Goal: Task Accomplishment & Management: Manage account settings

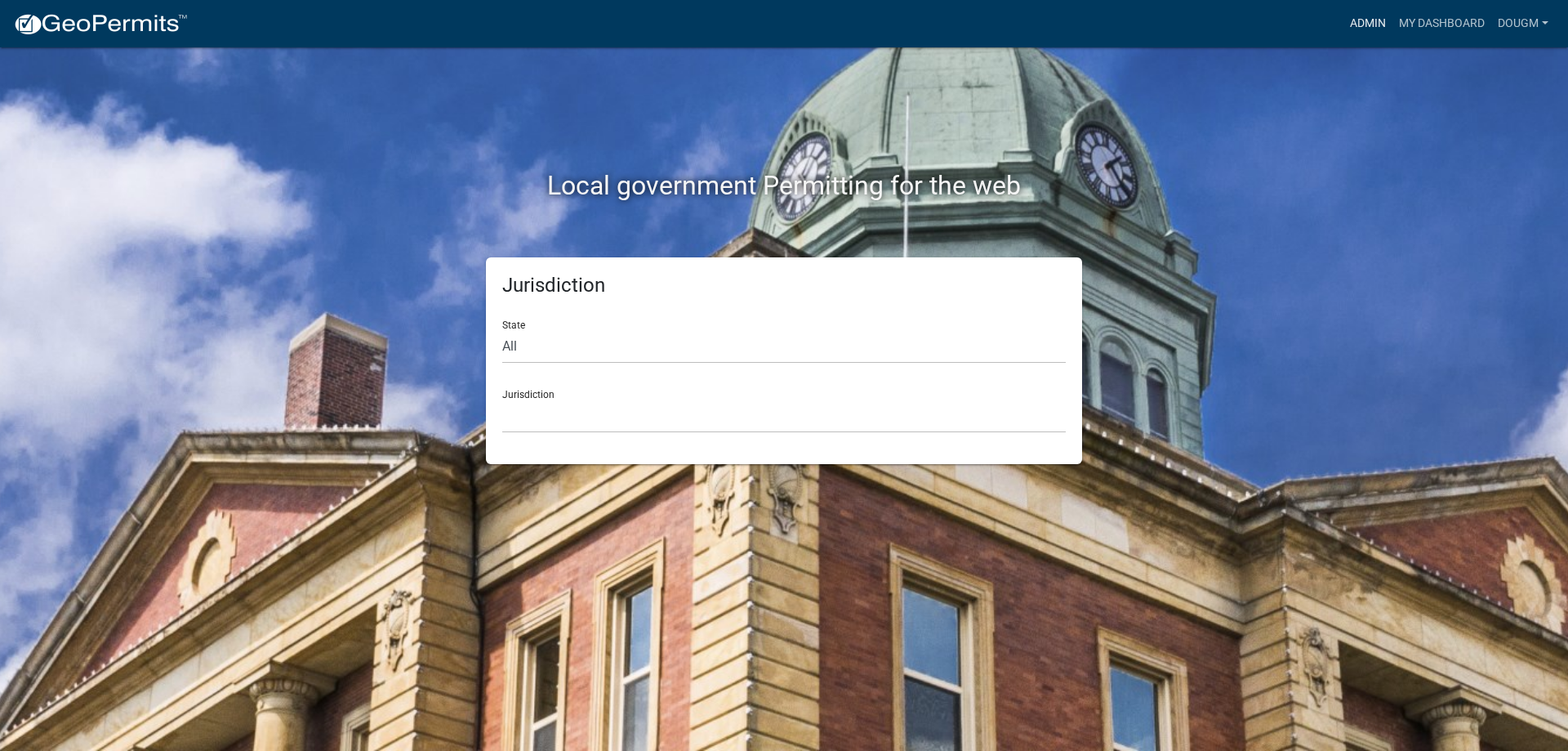
click at [1357, 16] on link "Admin" at bounding box center [1368, 24] width 49 height 31
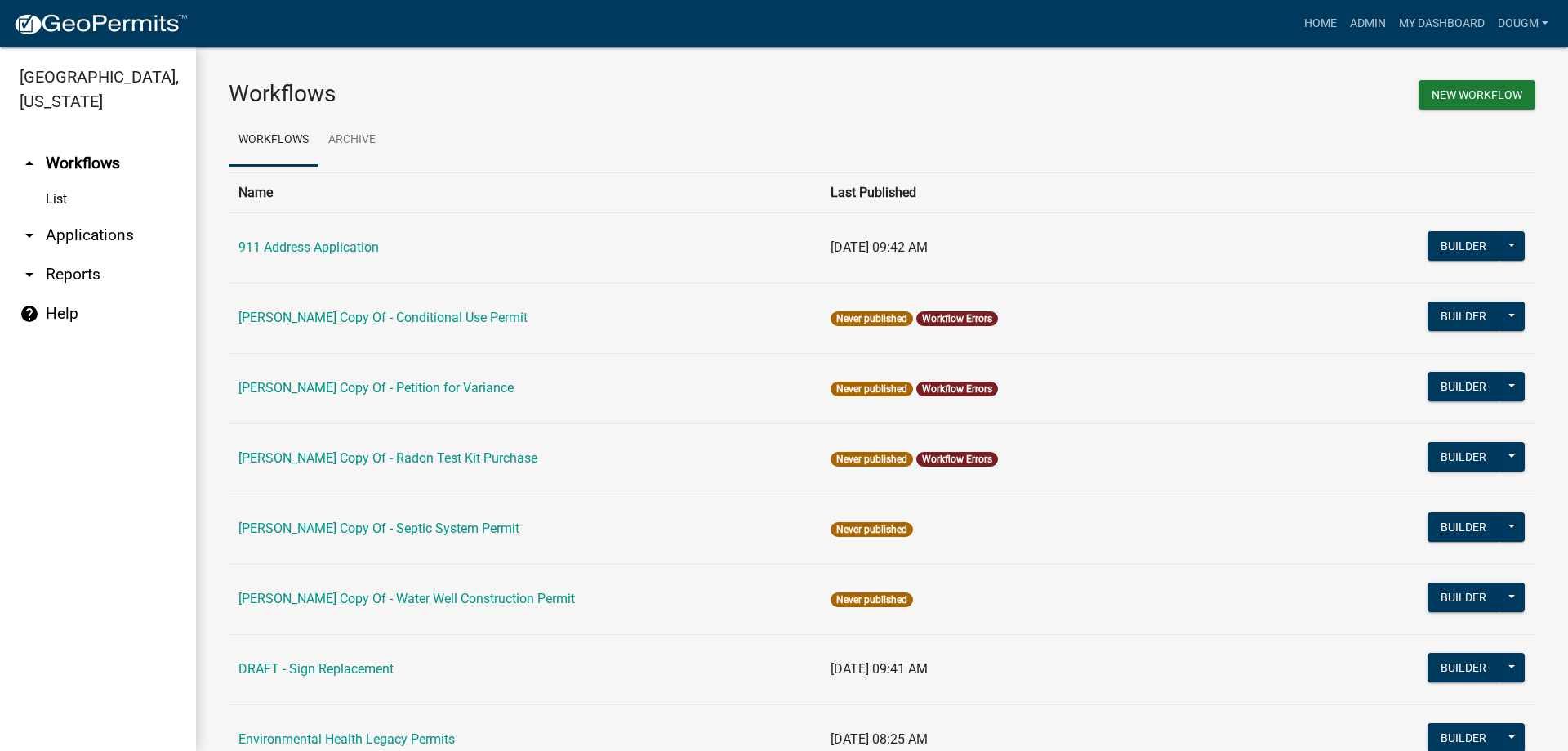
click at [112, 215] on link "arrow_drop_down Applications" at bounding box center [98, 235] width 196 height 39
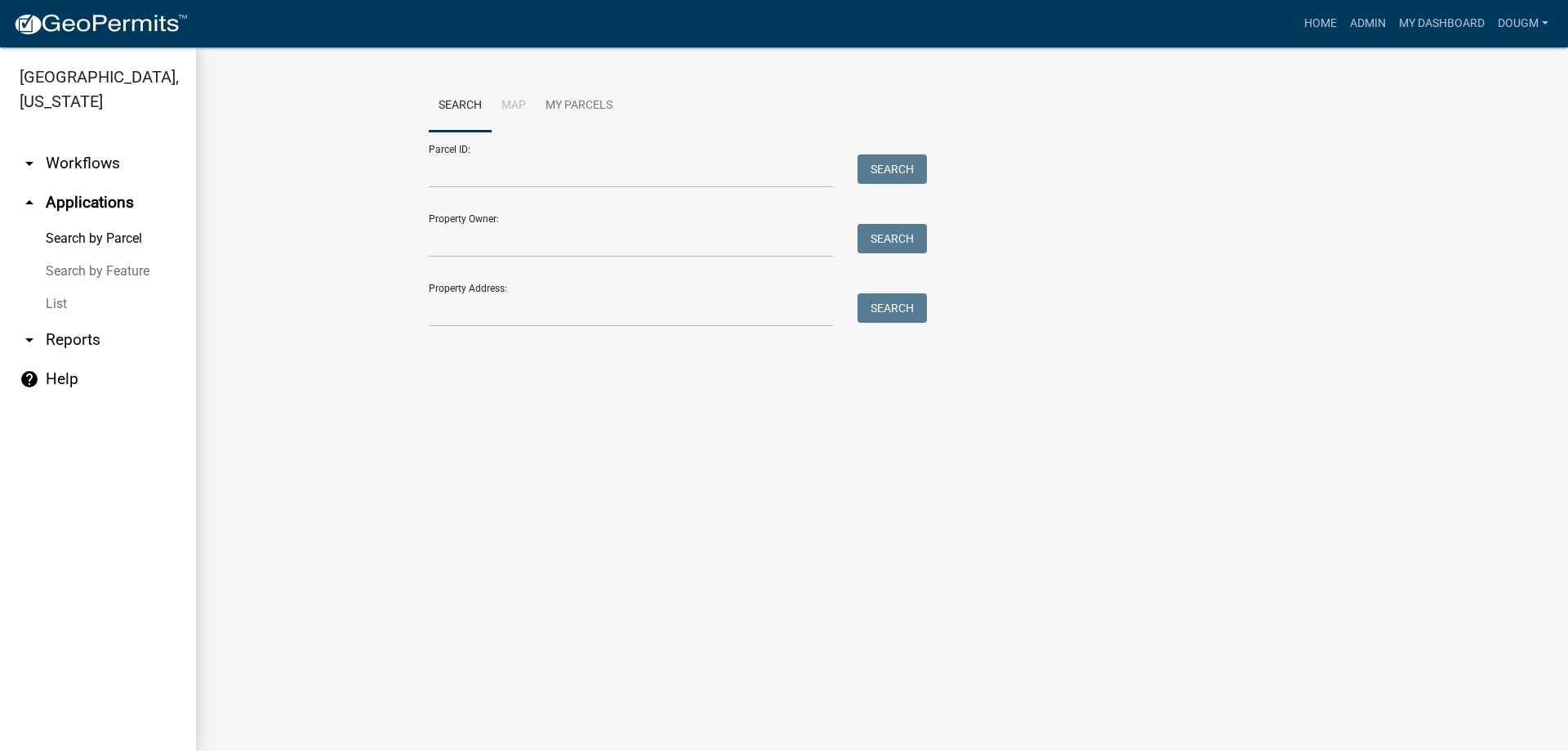
click at [56, 288] on link "List" at bounding box center [98, 304] width 196 height 33
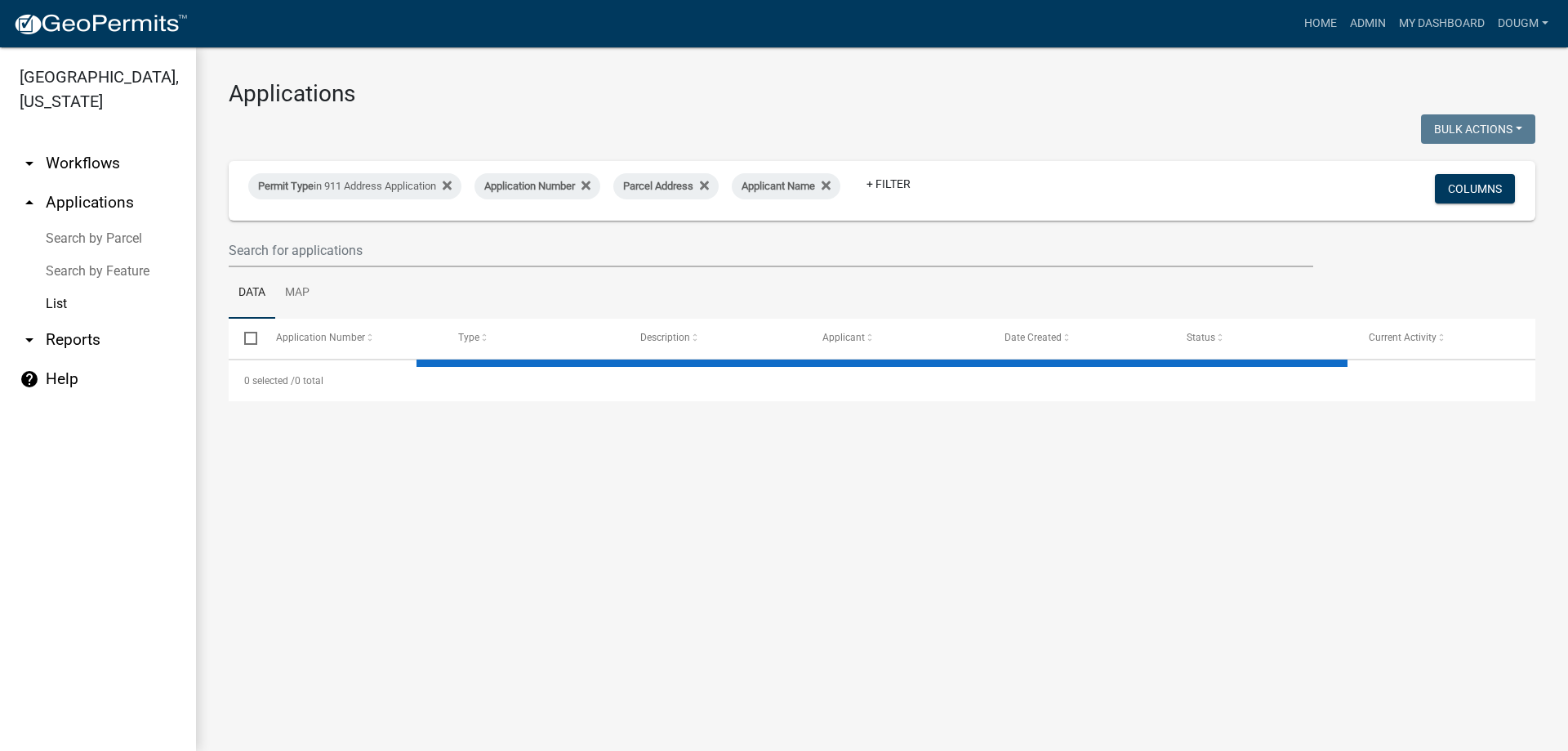
select select "3: 100"
